Goal: Task Accomplishment & Management: Use online tool/utility

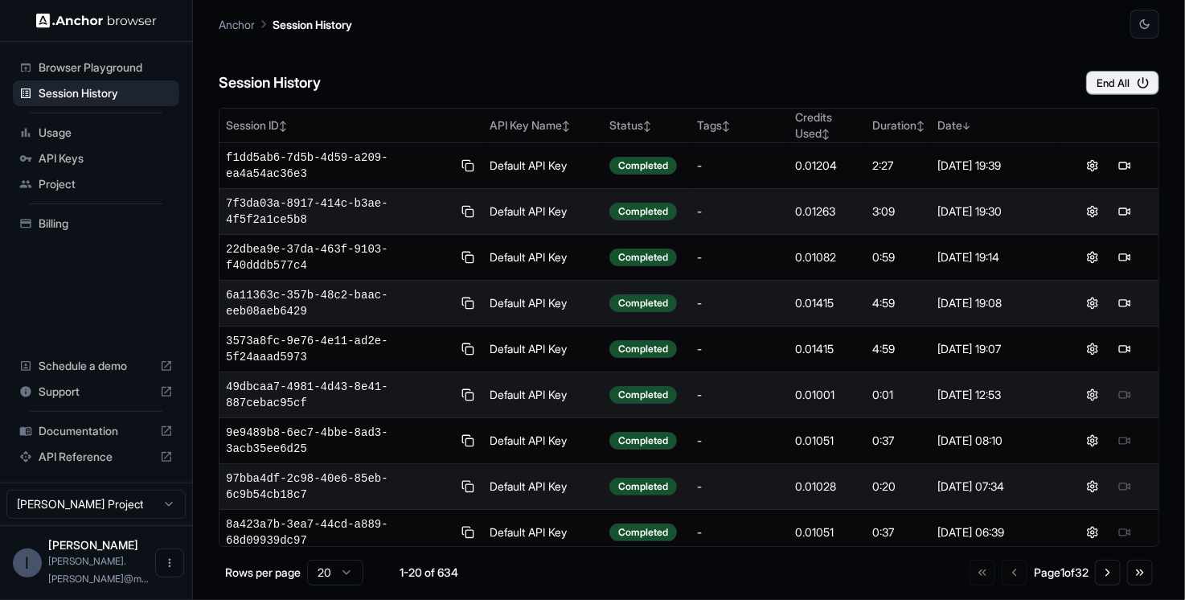
click at [576, 84] on div "Session History End All" at bounding box center [689, 67] width 940 height 56
click at [1115, 90] on button "End All" at bounding box center [1122, 83] width 73 height 24
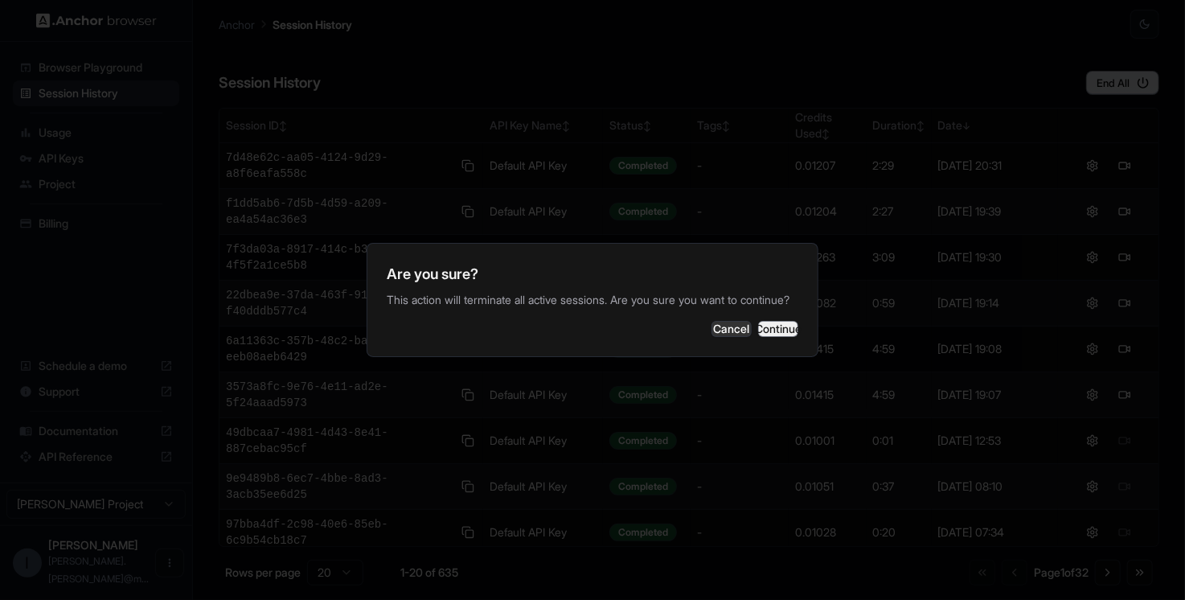
click at [788, 325] on button "Continue" at bounding box center [778, 329] width 40 height 16
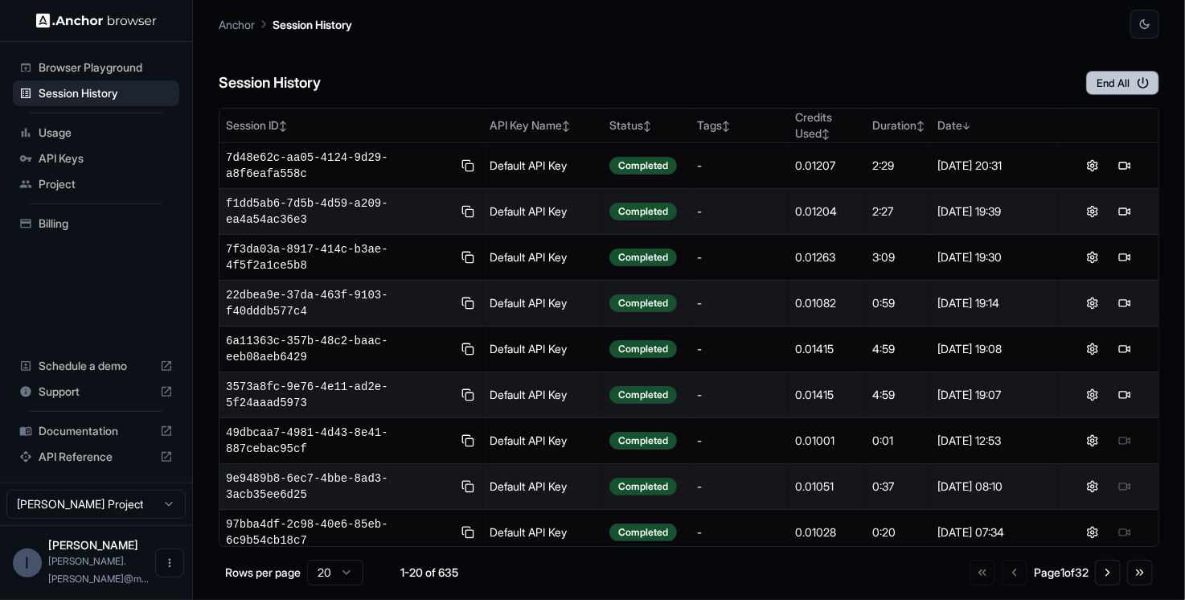
click at [1098, 90] on button "End All" at bounding box center [1122, 83] width 73 height 24
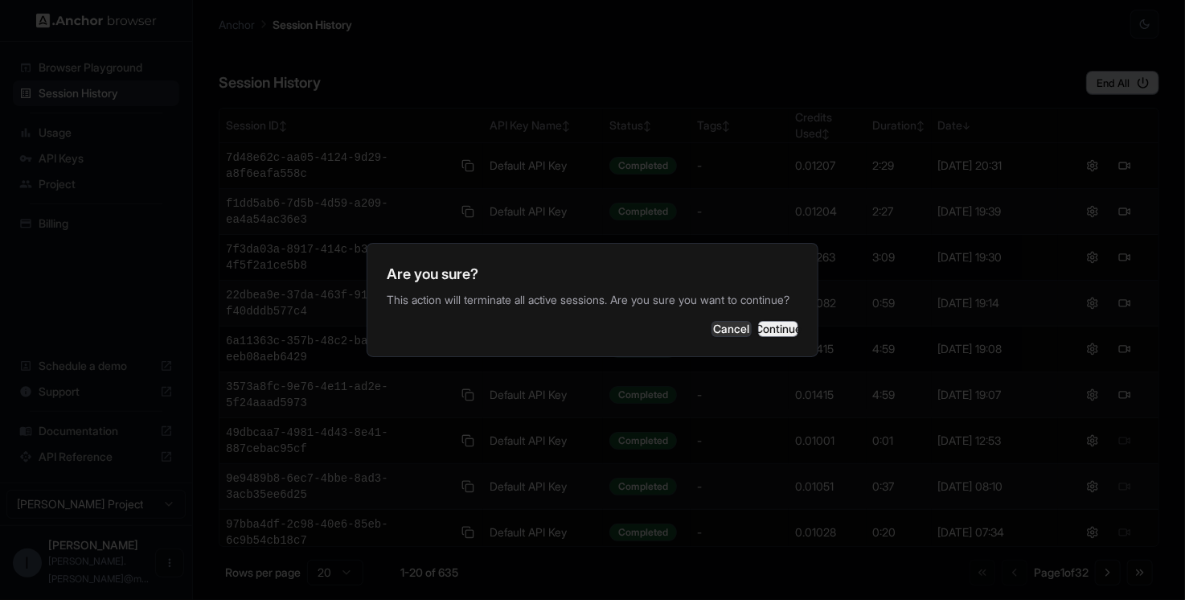
click at [760, 329] on button "Continue" at bounding box center [778, 329] width 40 height 16
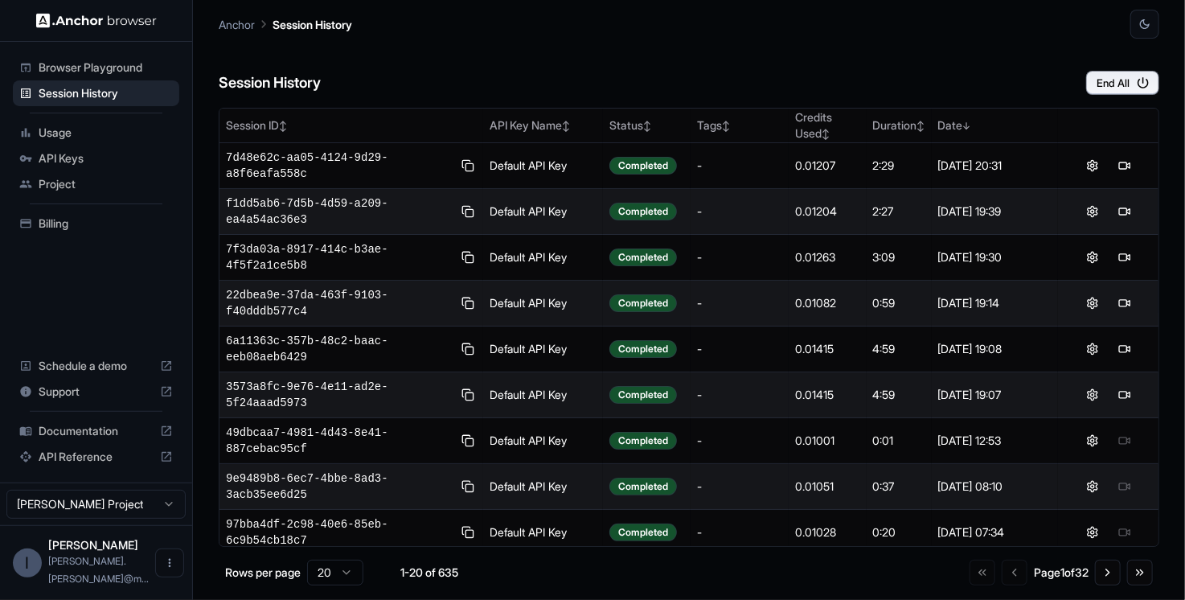
click at [810, 73] on div "Session History End All" at bounding box center [689, 67] width 940 height 56
drag, startPoint x: 977, startPoint y: 97, endPoint x: 1001, endPoint y: 94, distance: 24.3
click at [977, 96] on div "Session History End All Session ID ↕ API Key Name ↕ Status ↕ Tags ↕ Credits Use…" at bounding box center [689, 319] width 940 height 561
click at [1091, 84] on button "End All" at bounding box center [1122, 83] width 73 height 24
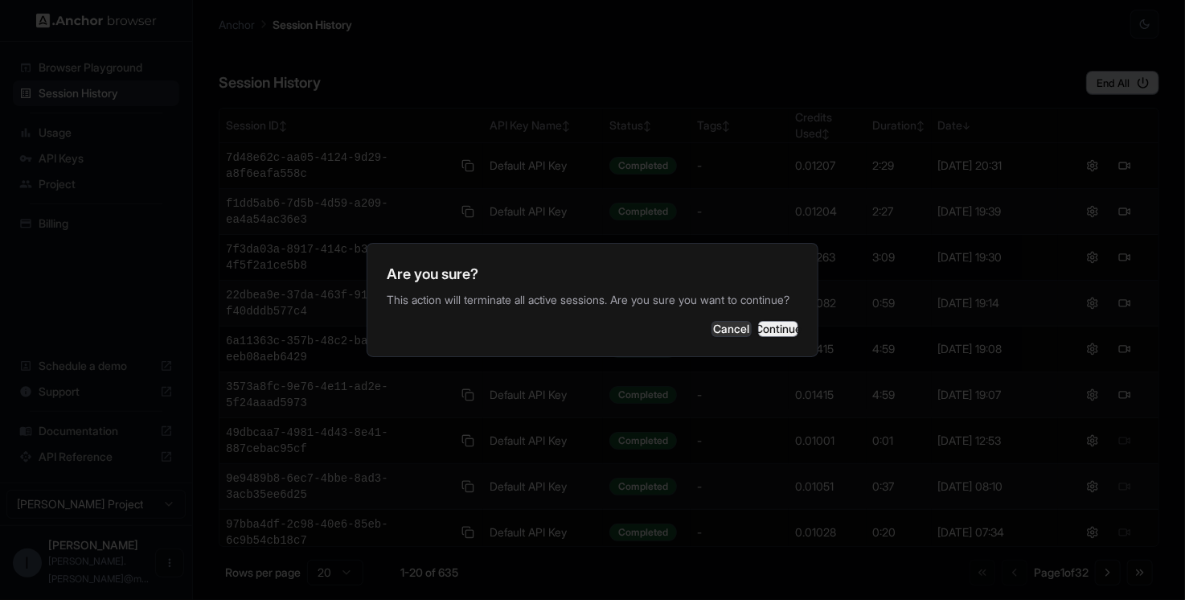
click at [783, 330] on button "Continue" at bounding box center [778, 329] width 40 height 16
